Goal: Information Seeking & Learning: Learn about a topic

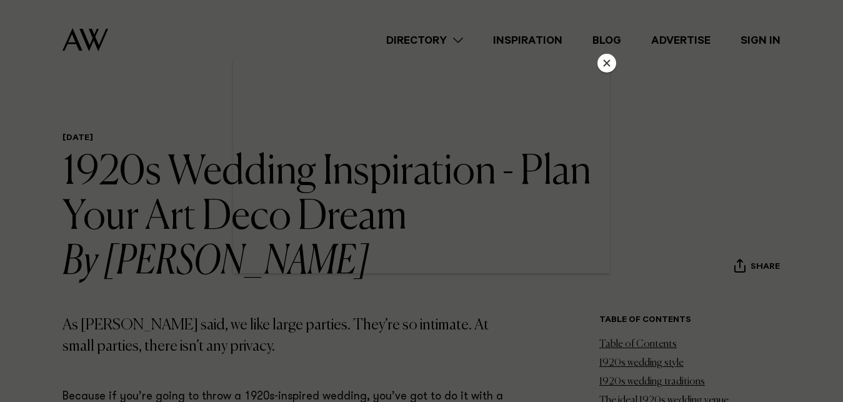
click at [610, 56] on button "Close" at bounding box center [607, 63] width 19 height 19
click at [608, 67] on div "Directory Hair & Makeup Flowers Venues Cakes & Sweets" at bounding box center [449, 40] width 663 height 80
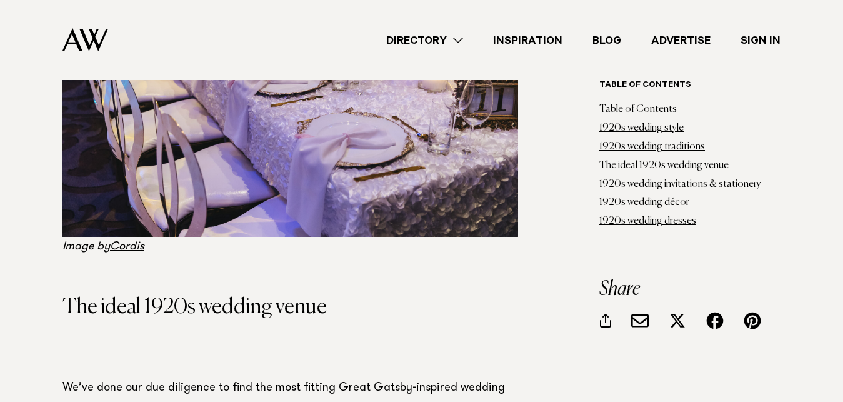
scroll to position [3251, 0]
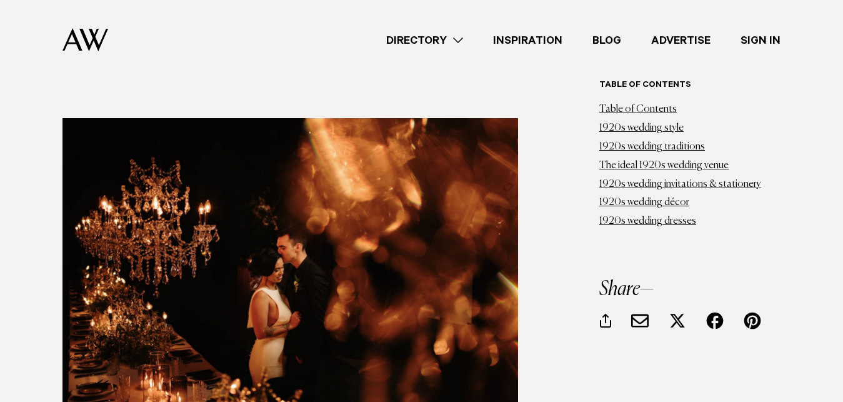
scroll to position [11754, 0]
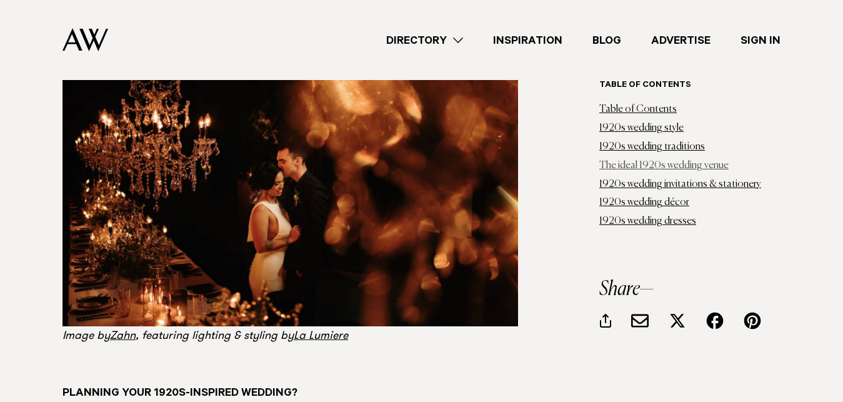
click at [654, 161] on link "The ideal 1920s wedding venue" at bounding box center [663, 166] width 129 height 10
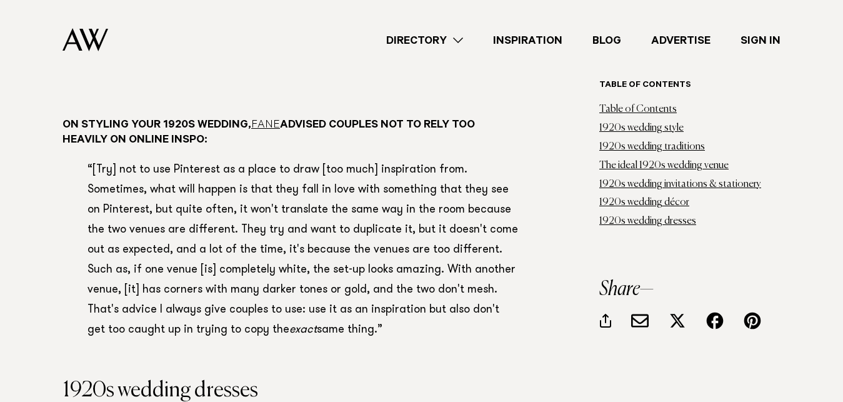
scroll to position [8957, 0]
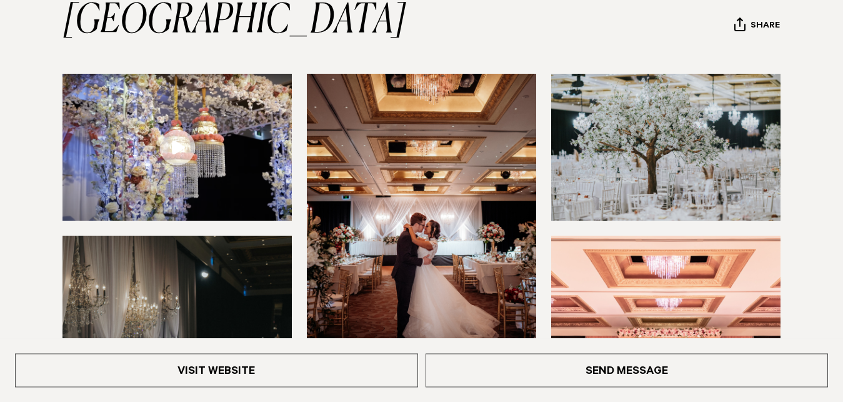
scroll to position [255, 0]
